Goal: Task Accomplishment & Management: Manage account settings

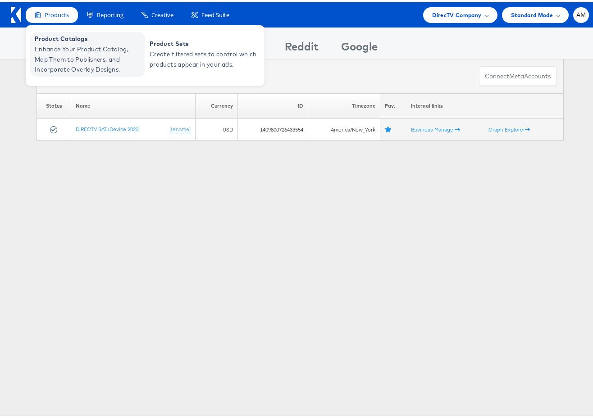
drag, startPoint x: 46, startPoint y: 14, endPoint x: 59, endPoint y: 55, distance: 42.6
click at [46, 14] on span "Products" at bounding box center [57, 13] width 24 height 9
click at [59, 56] on span "Enhance Your Product Catalog, Map Them to Publishers, and Incorporate Overlay D…" at bounding box center [89, 57] width 108 height 31
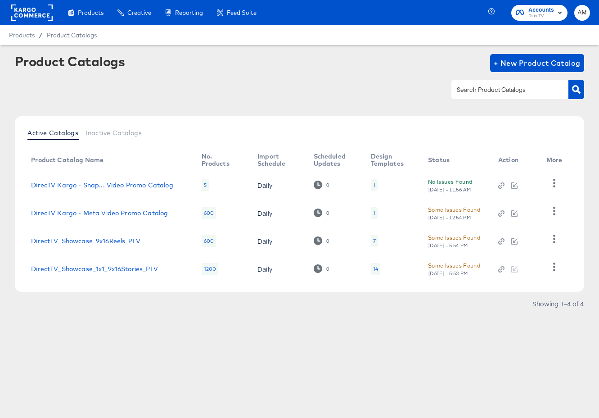
click at [34, 9] on rect at bounding box center [31, 13] width 41 height 16
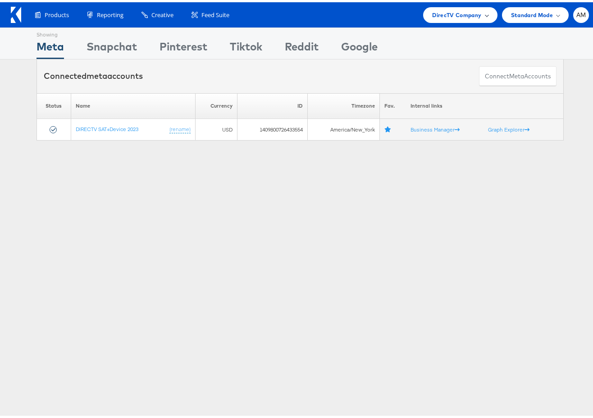
click at [444, 14] on span "DirecTV Company" at bounding box center [456, 12] width 49 height 9
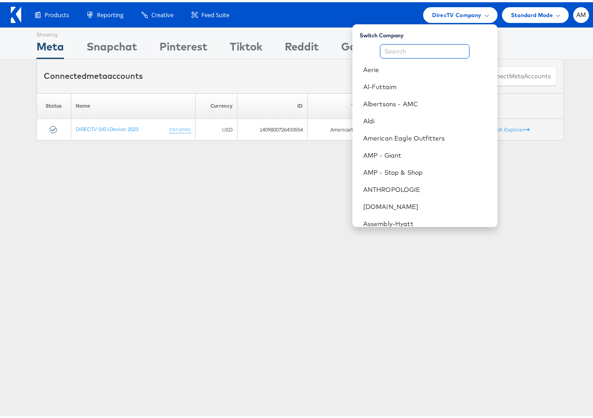
click at [433, 49] on input "text" at bounding box center [425, 49] width 90 height 14
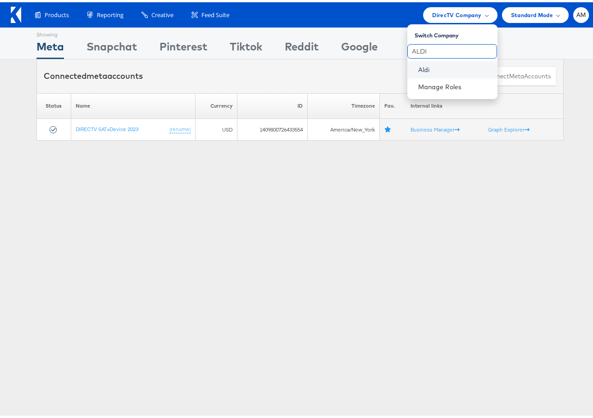
type input "ALDI"
click at [424, 68] on link "Aldi" at bounding box center [454, 67] width 72 height 9
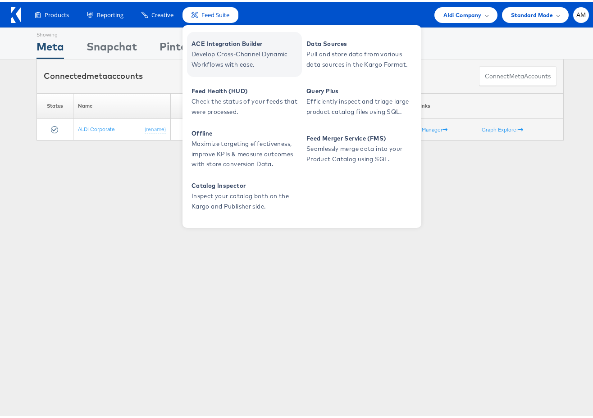
click at [222, 51] on span "Develop Cross-Channel Dynamic Workflows with ease." at bounding box center [245, 57] width 108 height 21
